Goal: Information Seeking & Learning: Learn about a topic

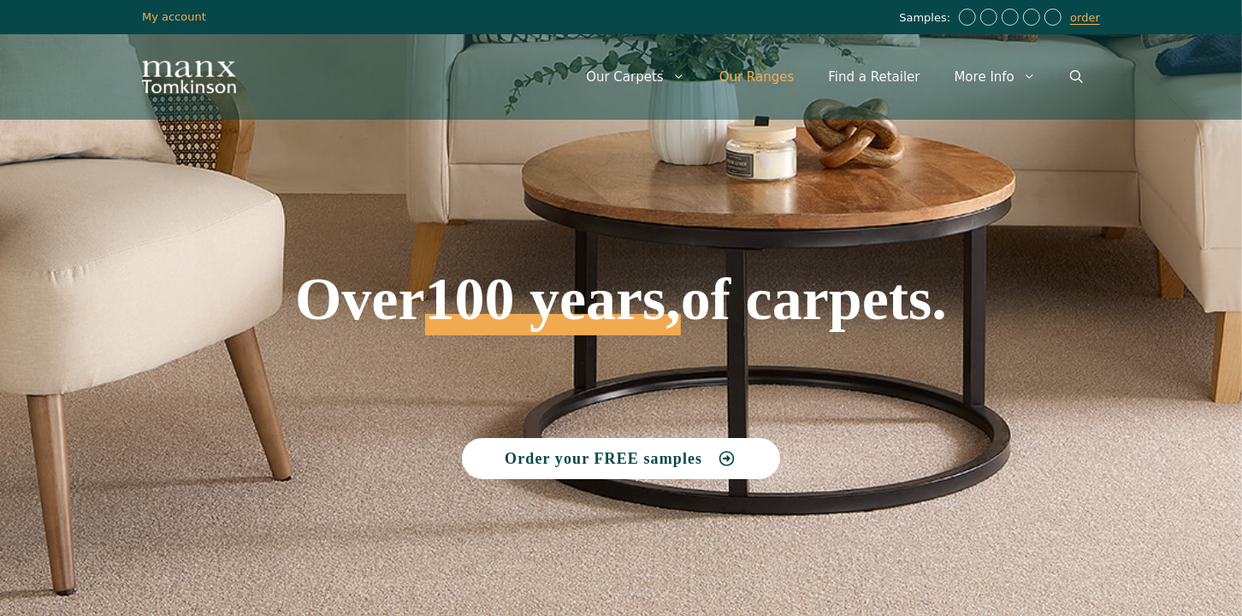
click at [761, 74] on link "Our Ranges" at bounding box center [757, 76] width 110 height 51
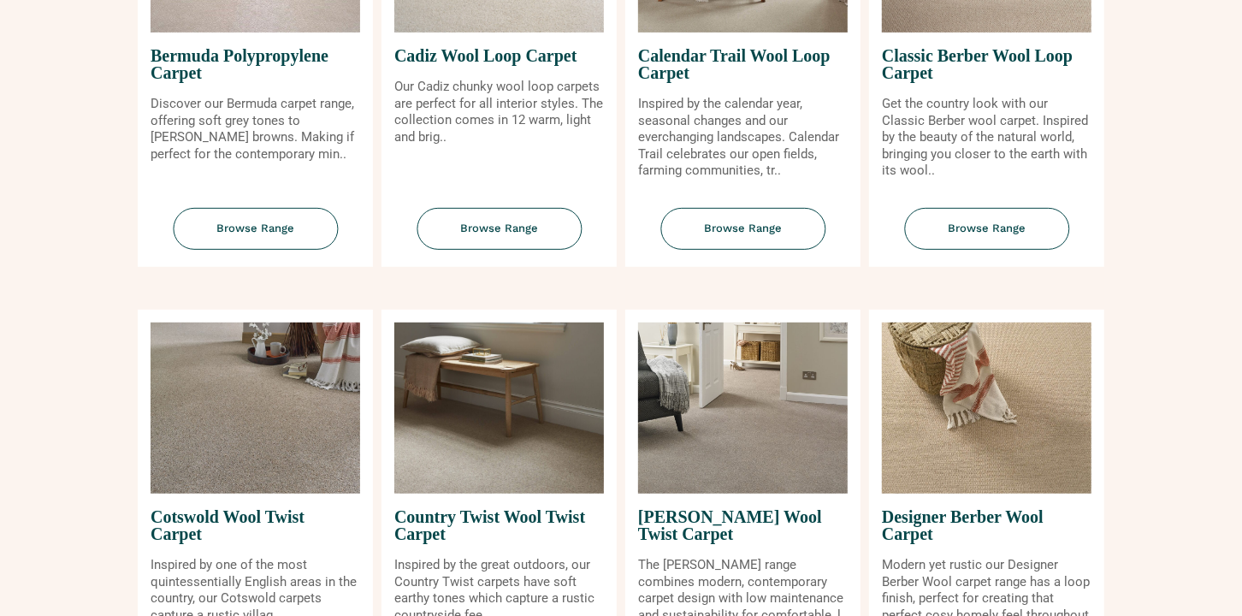
scroll to position [439, 0]
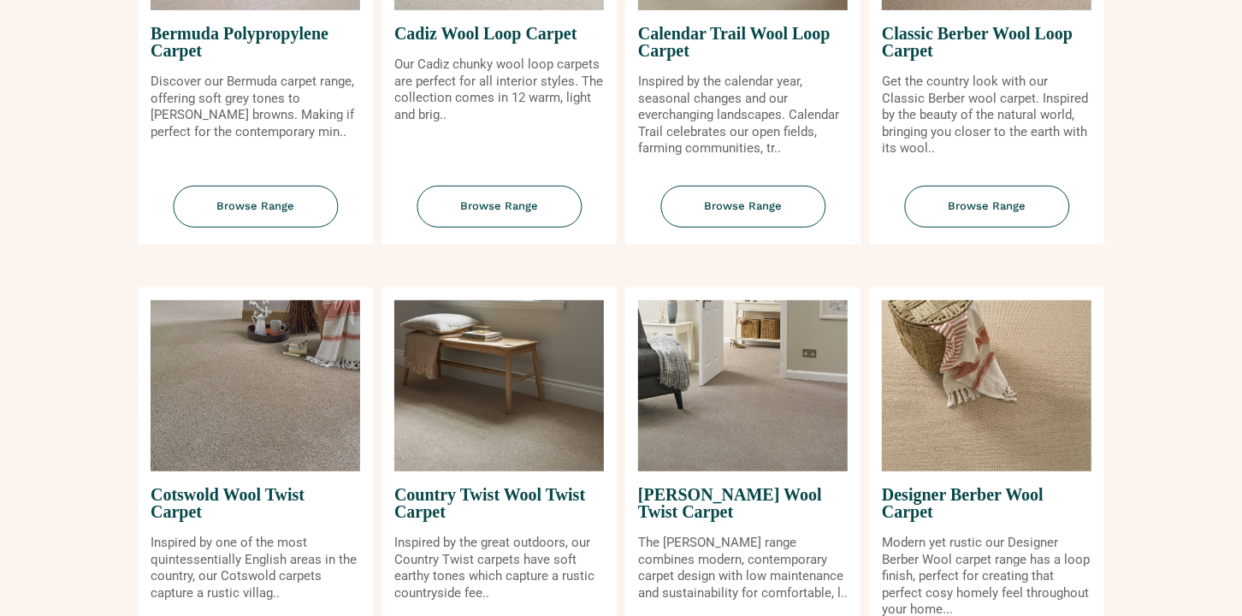
click at [429, 500] on span "Country Twist Wool Twist Carpet" at bounding box center [499, 502] width 210 height 63
click at [442, 434] on img at bounding box center [499, 385] width 210 height 171
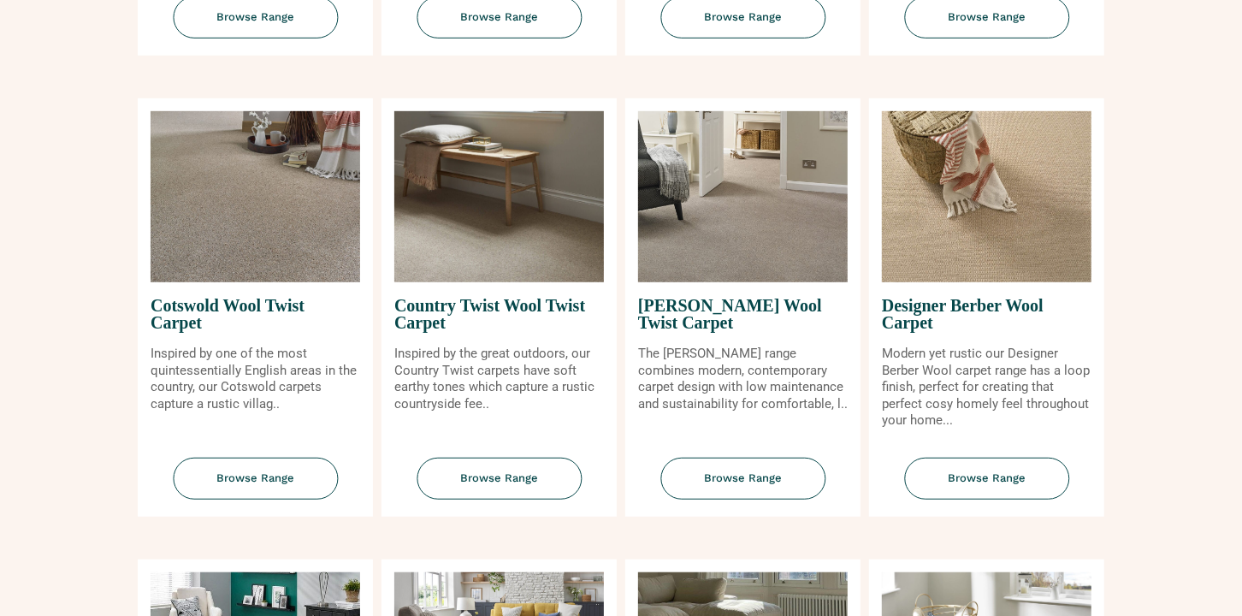
scroll to position [645, 0]
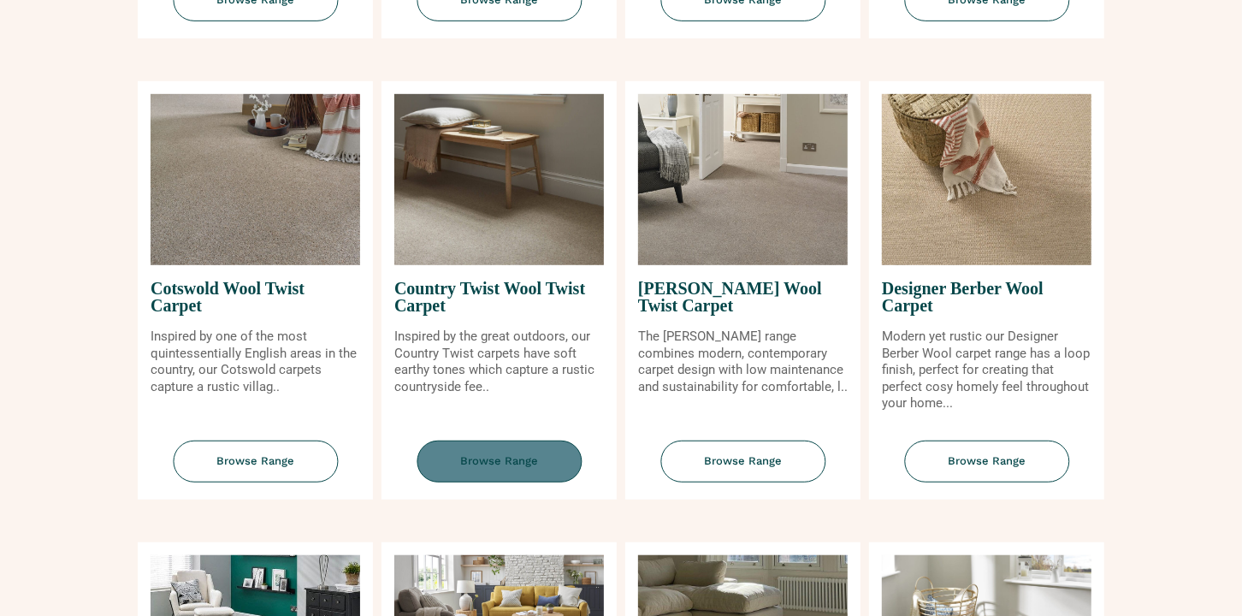
click at [463, 461] on span "Browse Range" at bounding box center [499, 462] width 165 height 42
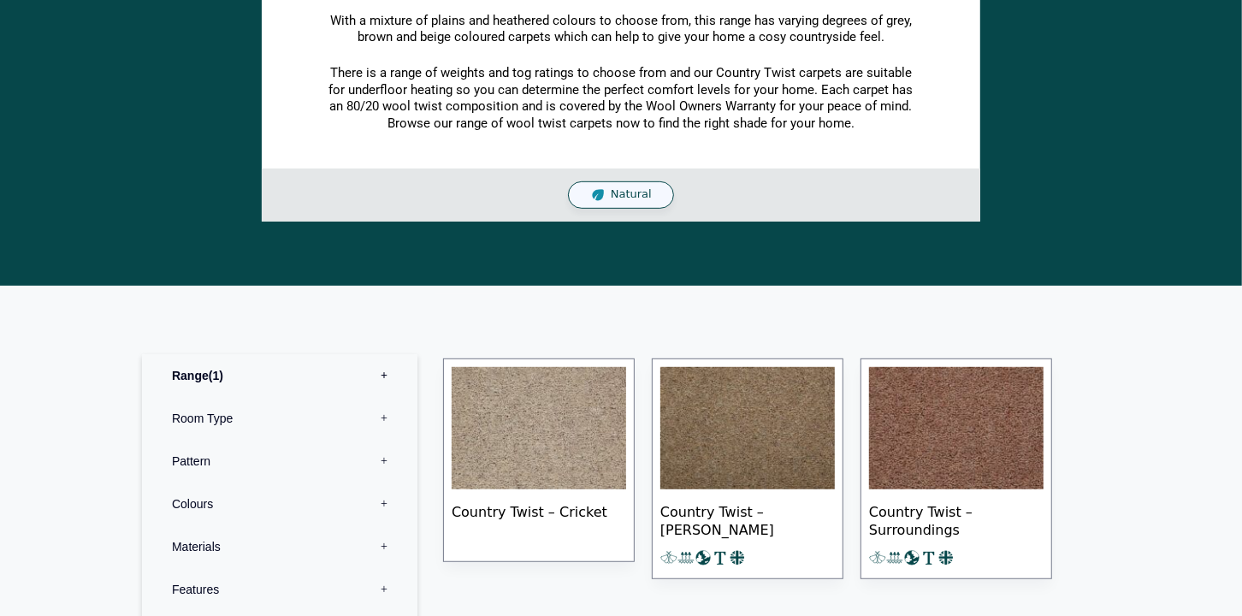
scroll to position [521, 0]
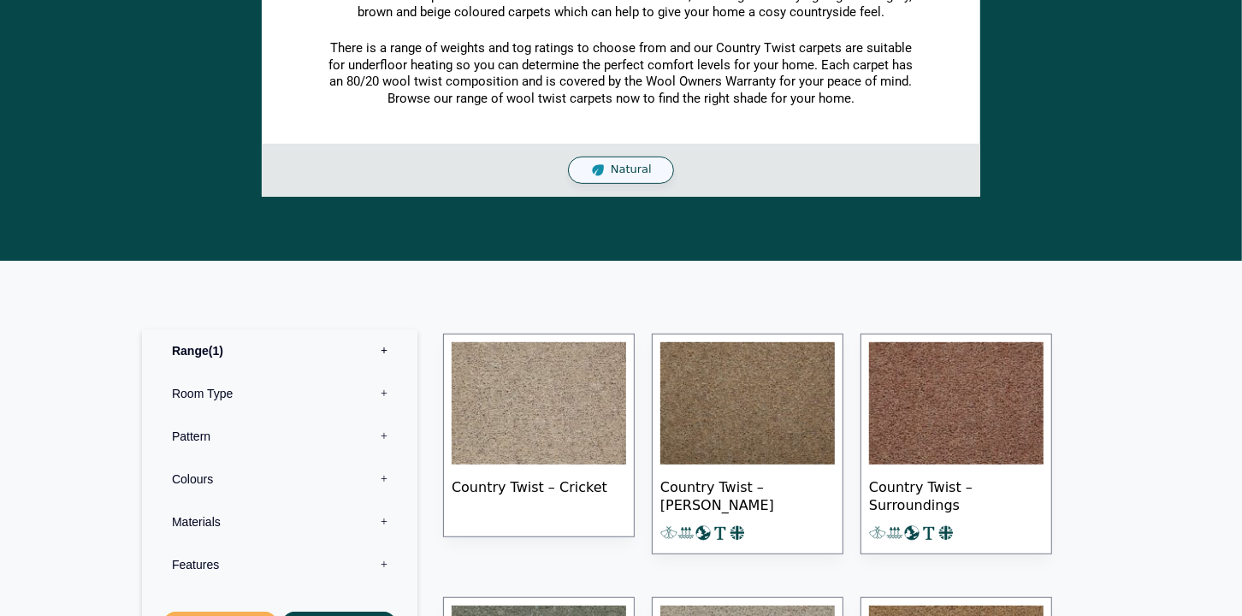
click at [945, 418] on img at bounding box center [956, 403] width 175 height 123
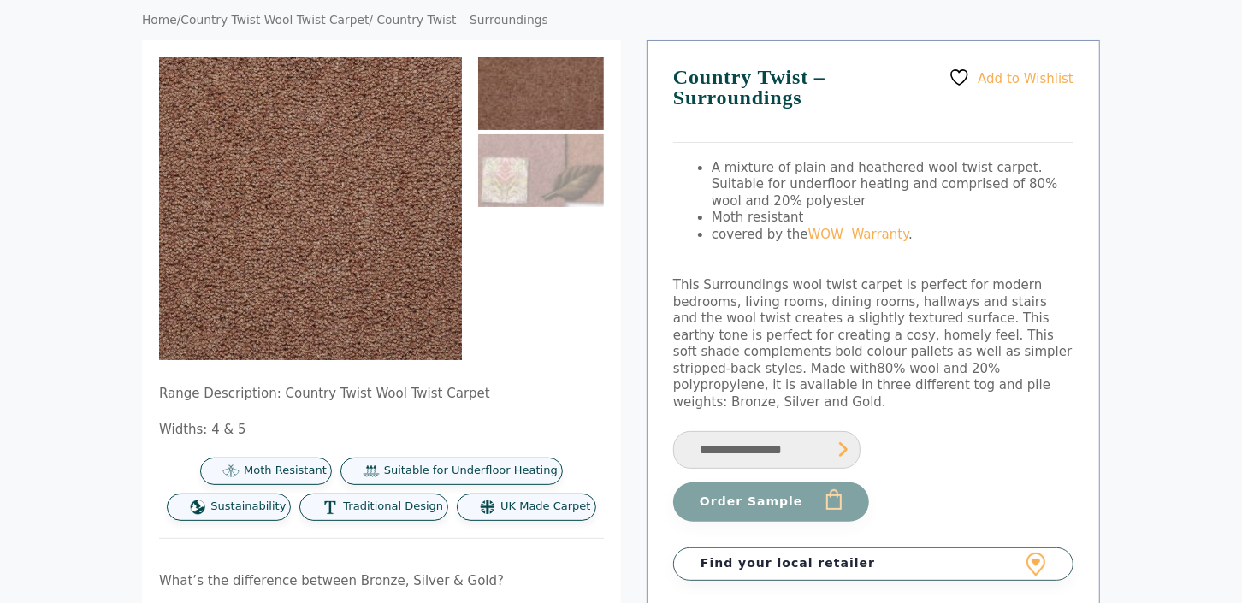
scroll to position [127, 0]
